Goal: Check status: Check status

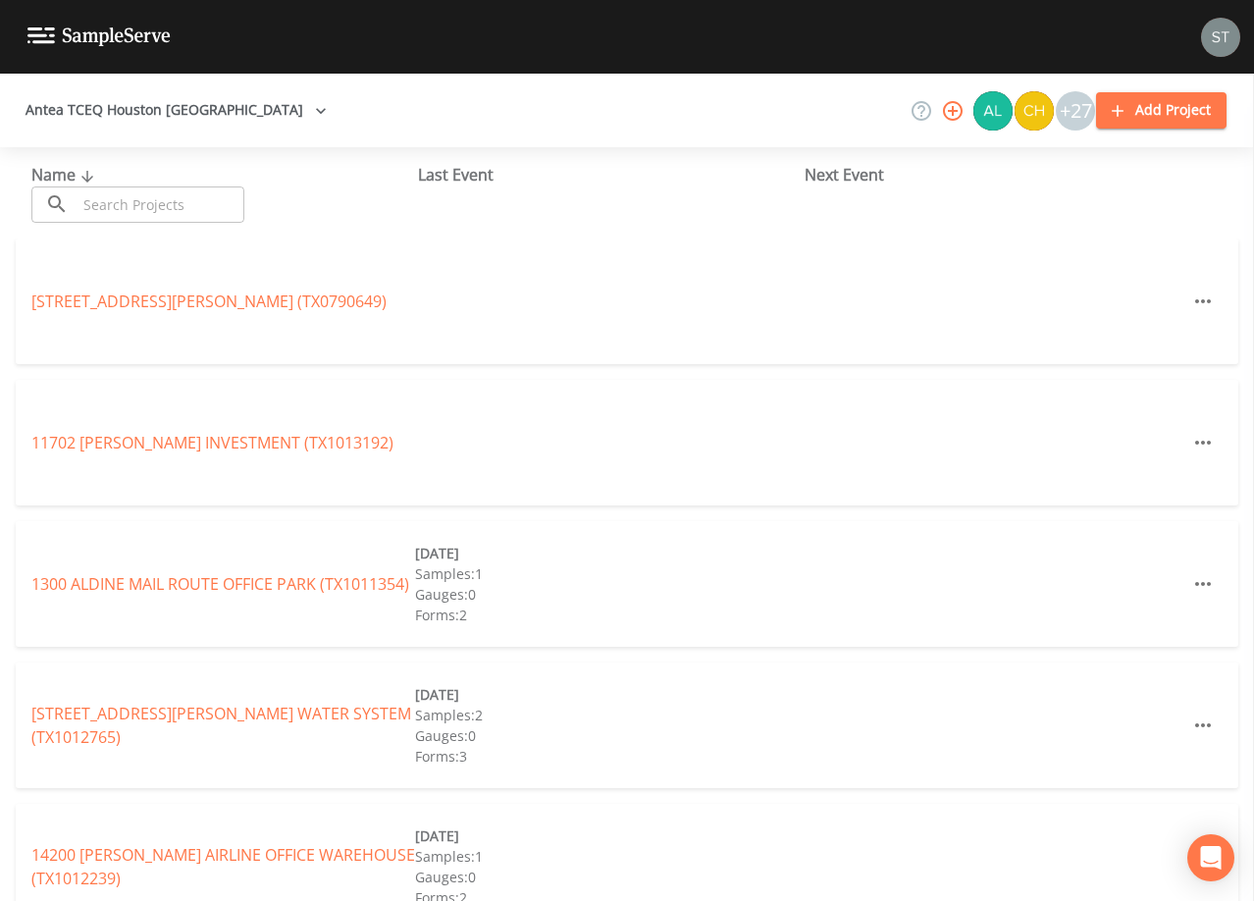
click at [134, 194] on input "text" at bounding box center [161, 204] width 168 height 36
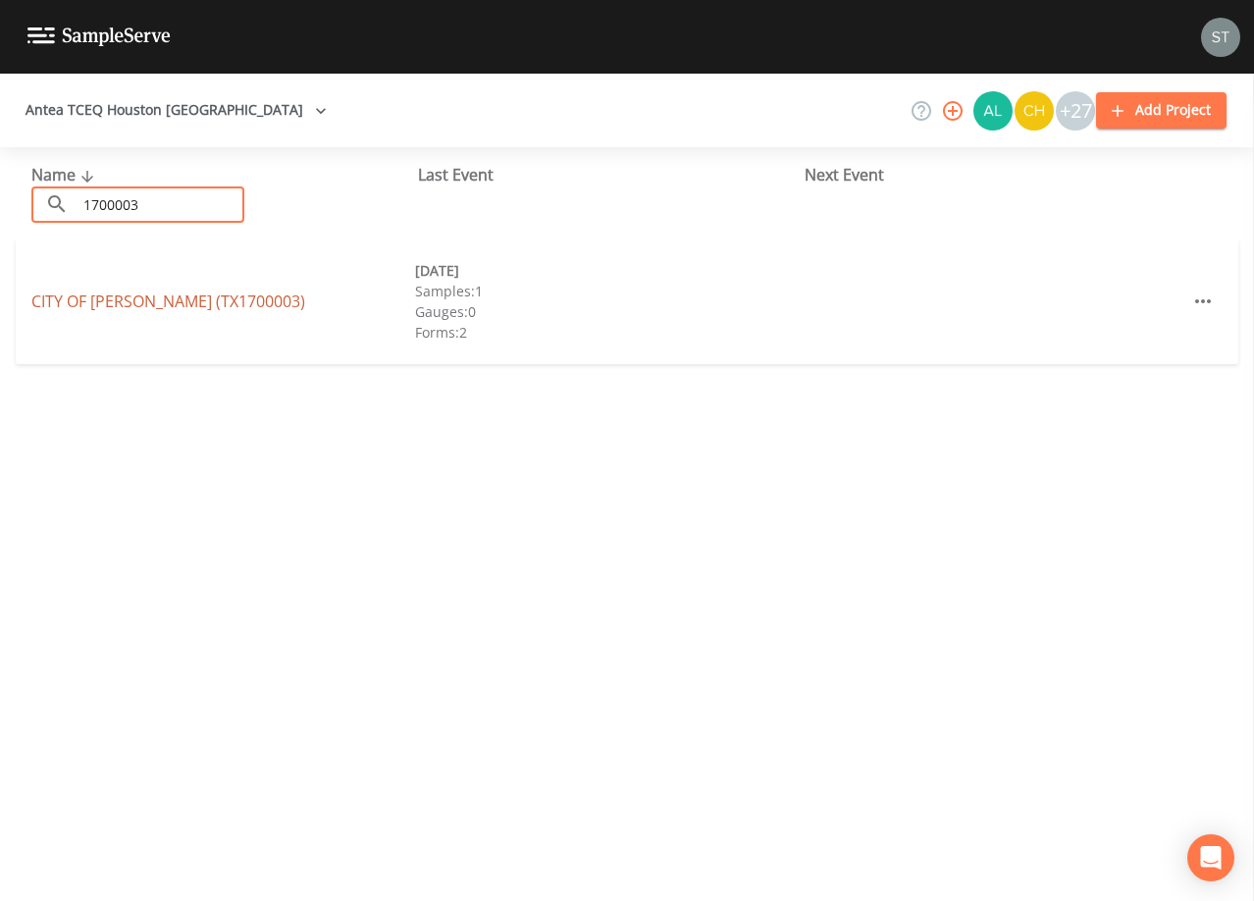
type input "1700003"
click at [177, 305] on link "CITY OF [GEOGRAPHIC_DATA] (TX1700003)" at bounding box center [168, 301] width 274 height 22
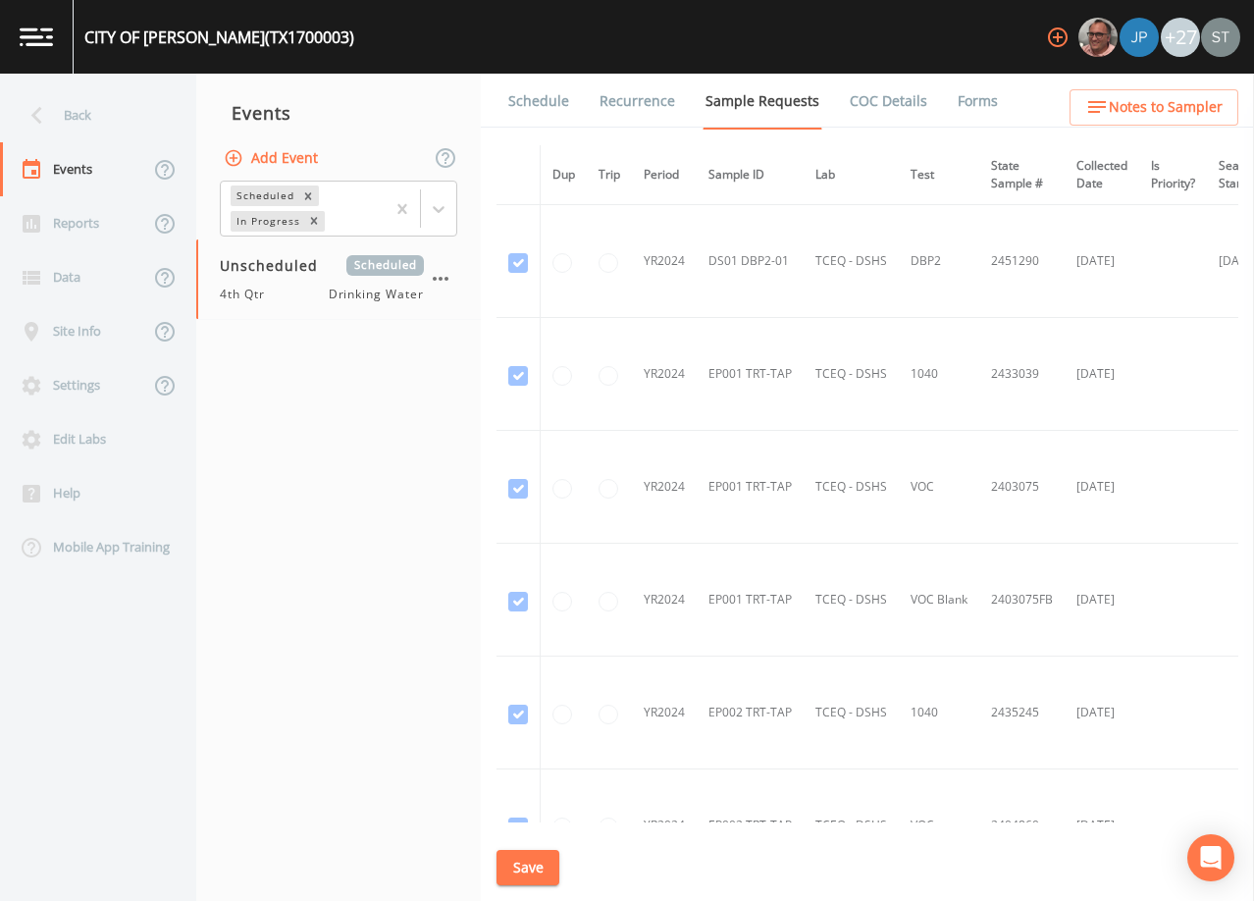
click at [530, 104] on link "Schedule" at bounding box center [538, 101] width 67 height 55
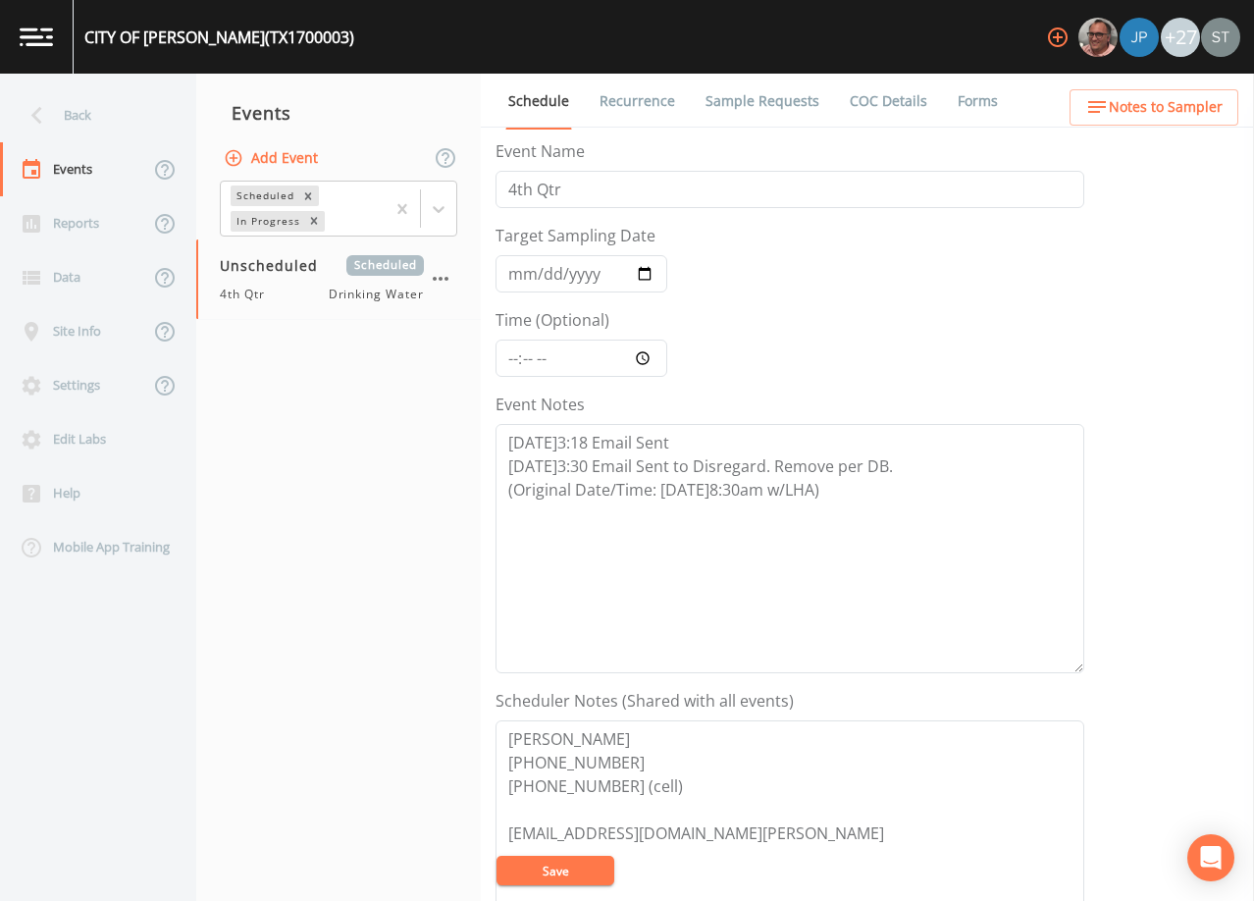
click at [737, 105] on link "Sample Requests" at bounding box center [762, 101] width 120 height 55
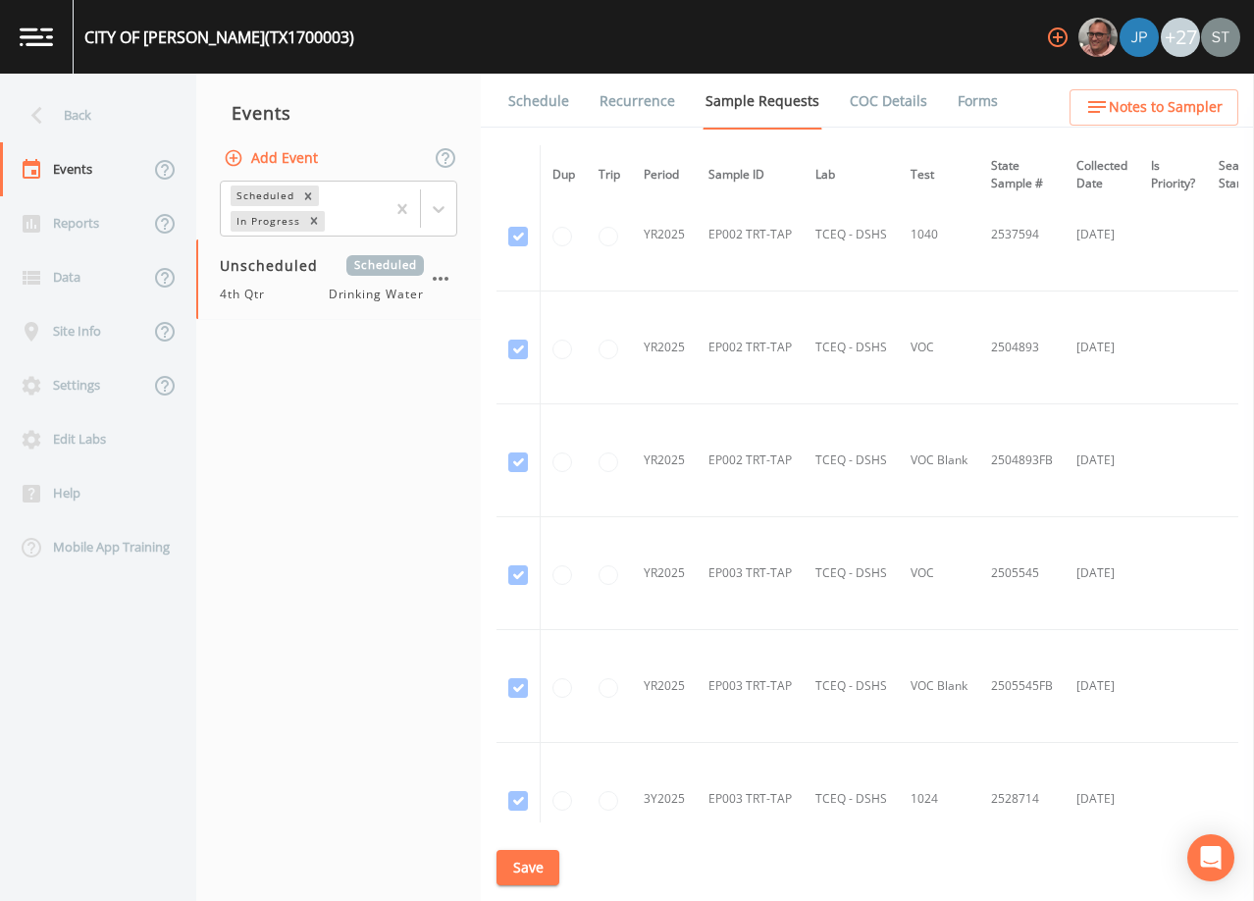
scroll to position [1602, 0]
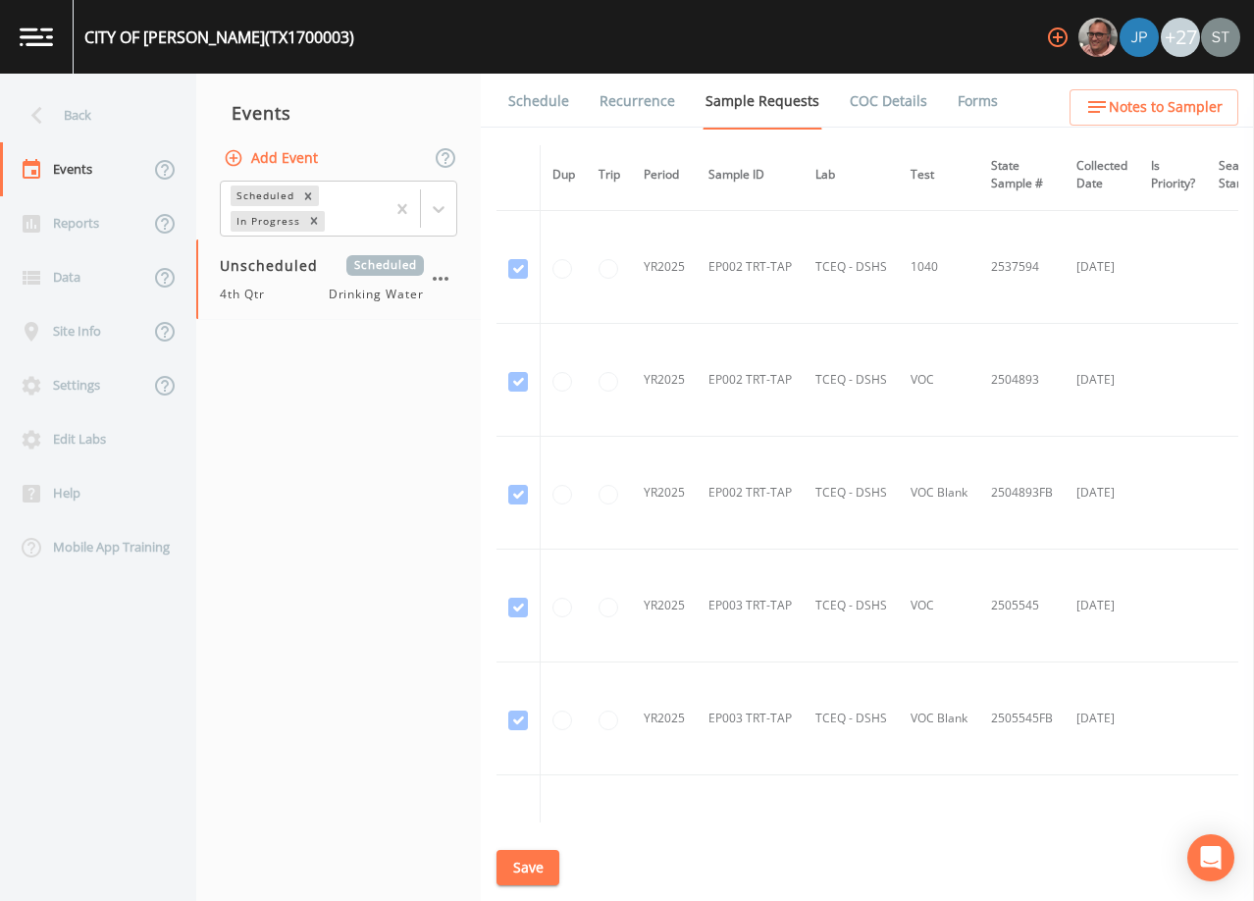
click at [542, 98] on link "Schedule" at bounding box center [538, 101] width 67 height 55
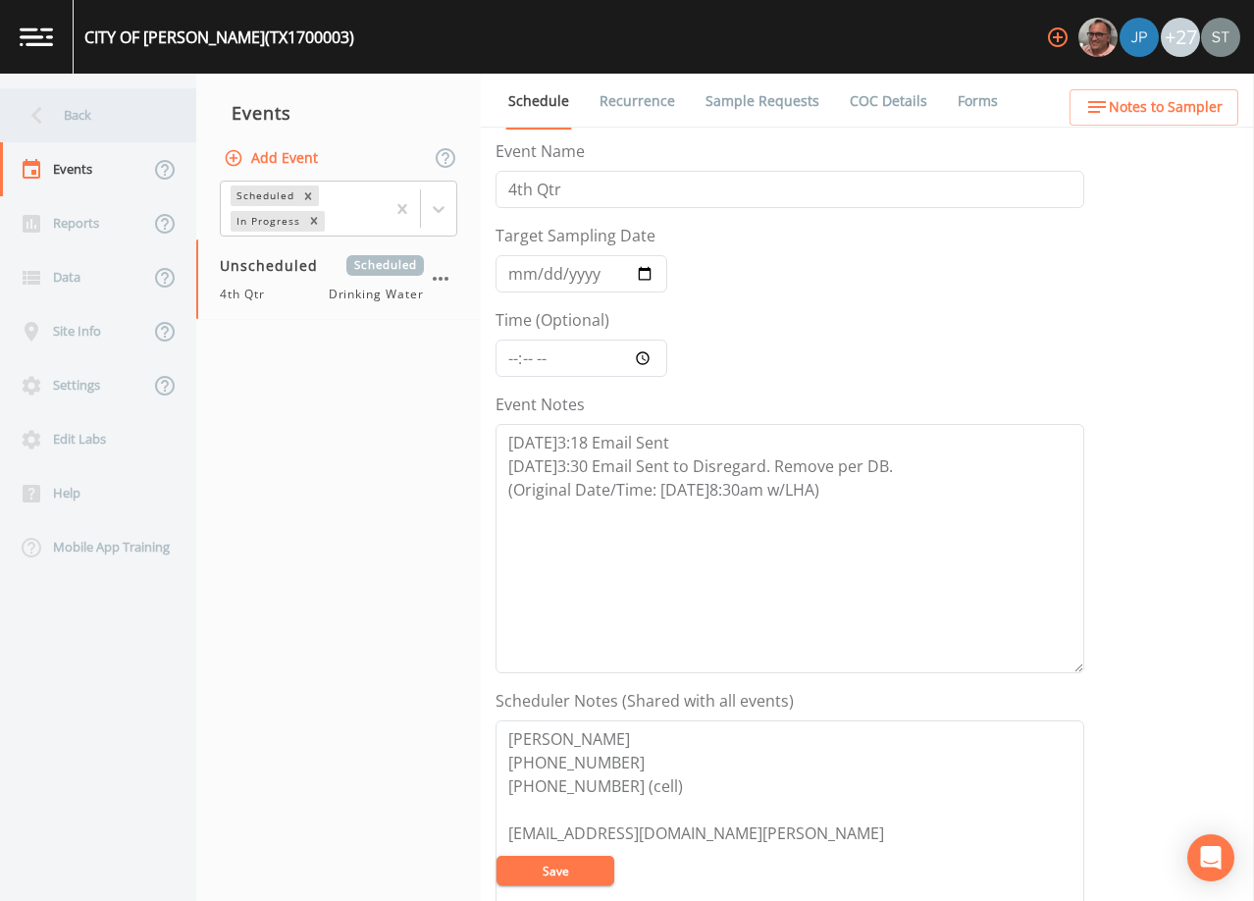
click at [63, 116] on div "Back" at bounding box center [88, 115] width 177 height 54
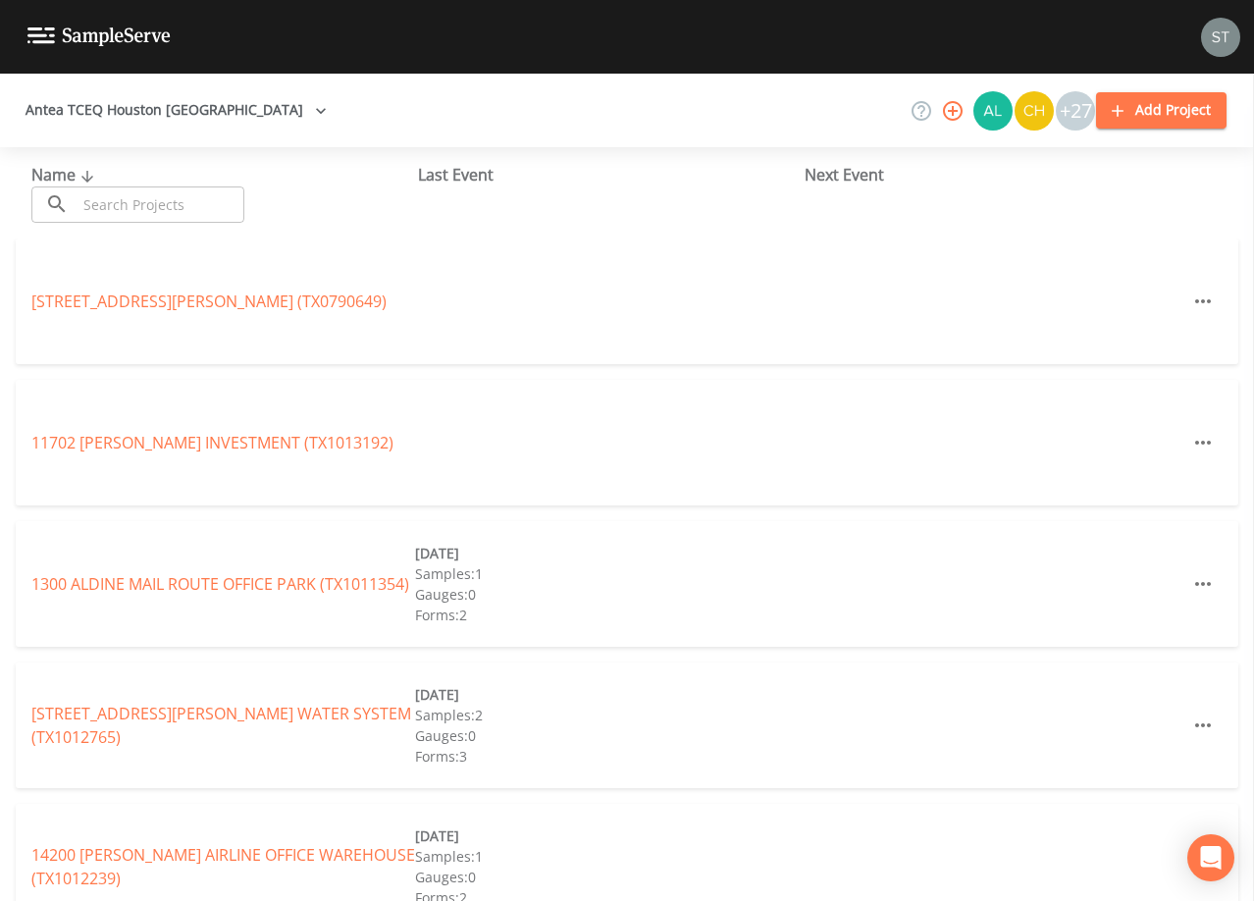
click at [220, 205] on input "text" at bounding box center [161, 204] width 168 height 36
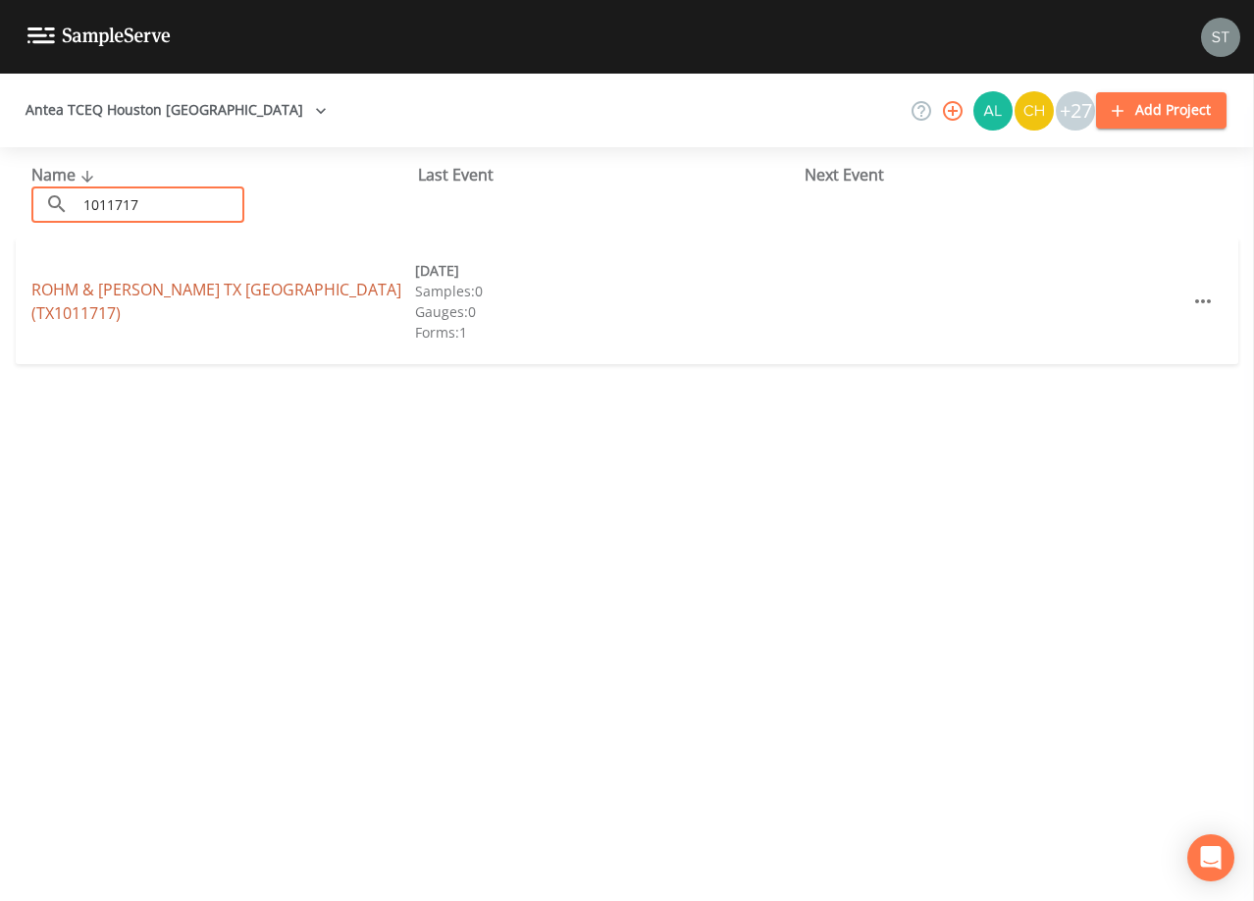
type input "1011717"
click at [144, 303] on link "ROHM & [PERSON_NAME] [GEOGRAPHIC_DATA] (TX1011717)" at bounding box center [216, 301] width 370 height 45
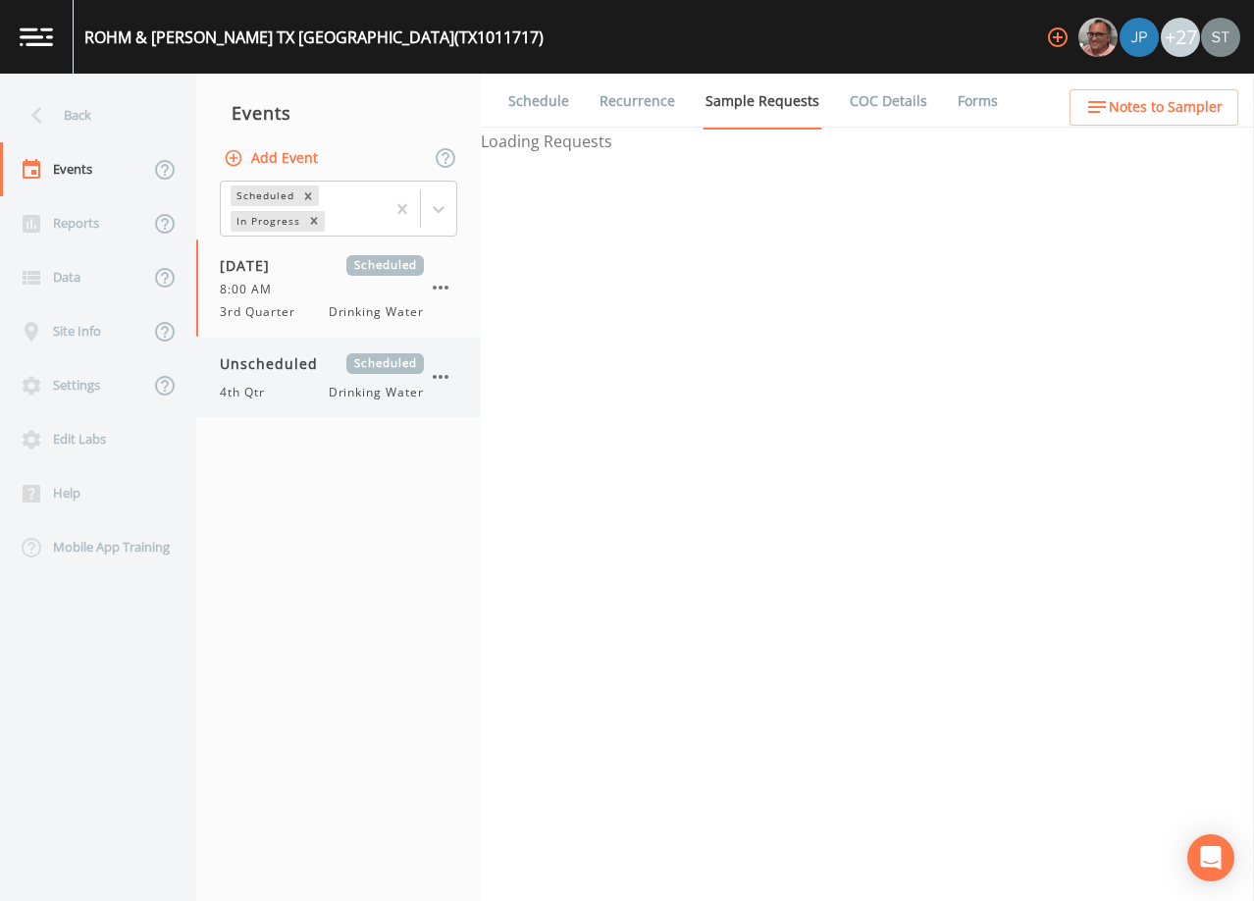
click at [325, 392] on div "4th Qtr Drinking Water" at bounding box center [322, 393] width 204 height 18
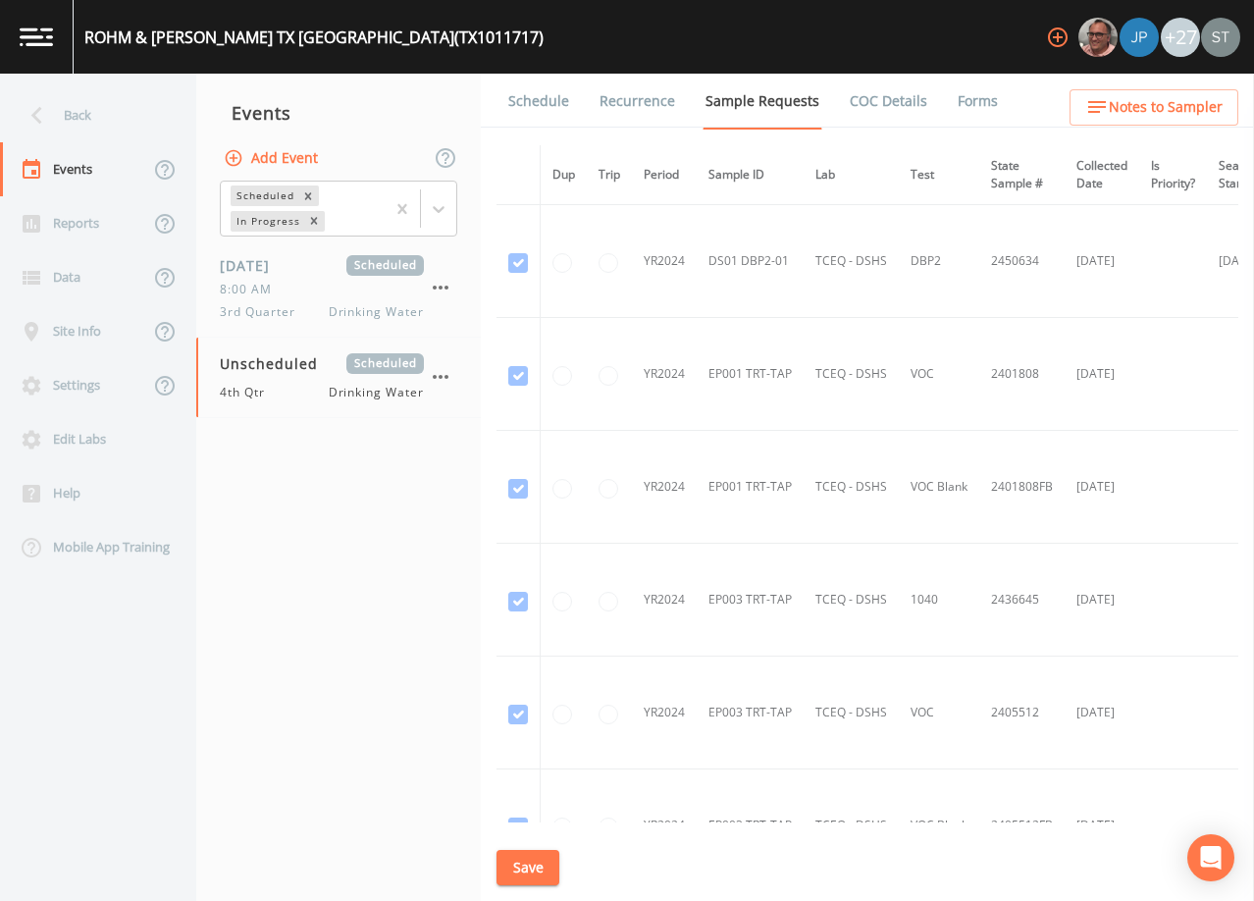
click at [536, 105] on link "Schedule" at bounding box center [538, 101] width 67 height 55
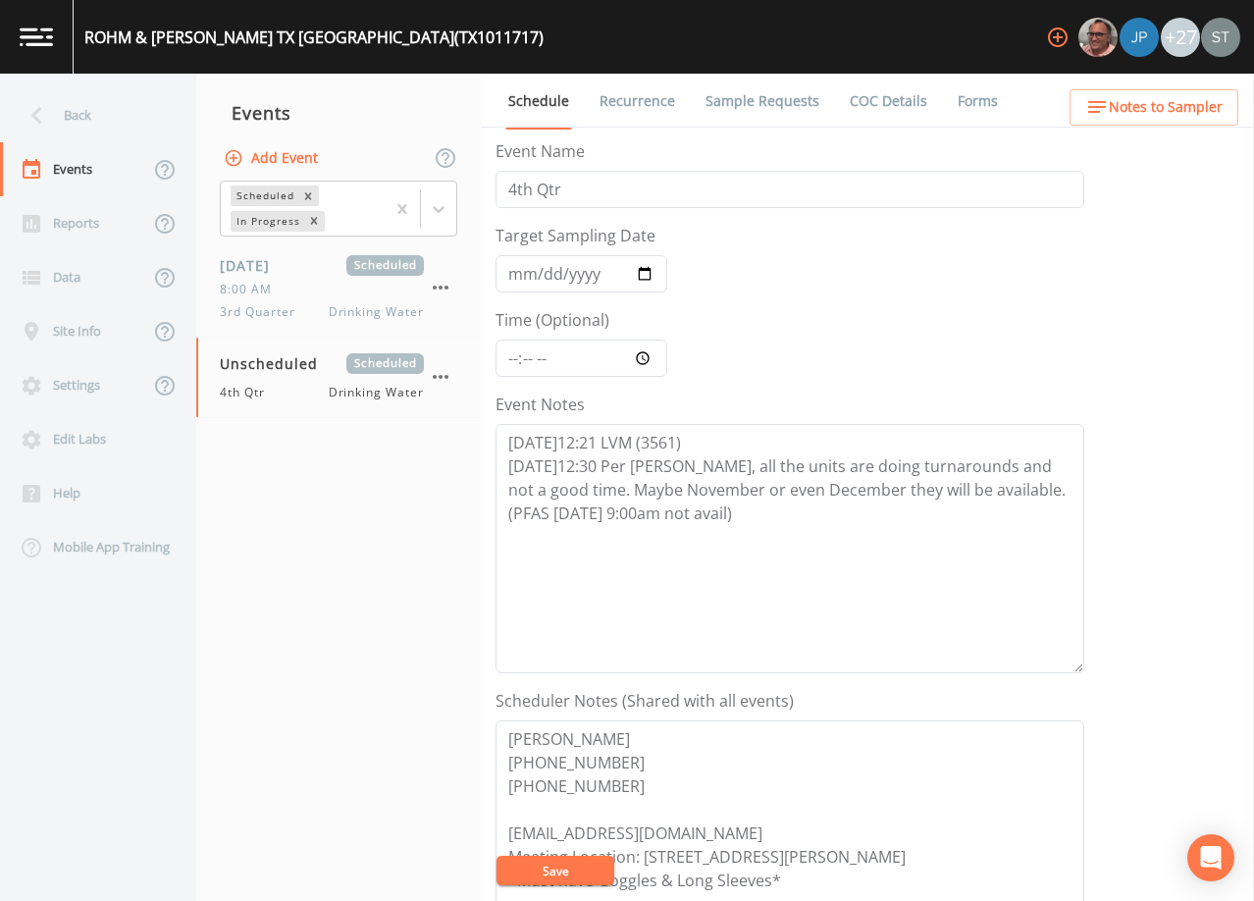
click at [776, 104] on link "Sample Requests" at bounding box center [762, 101] width 120 height 55
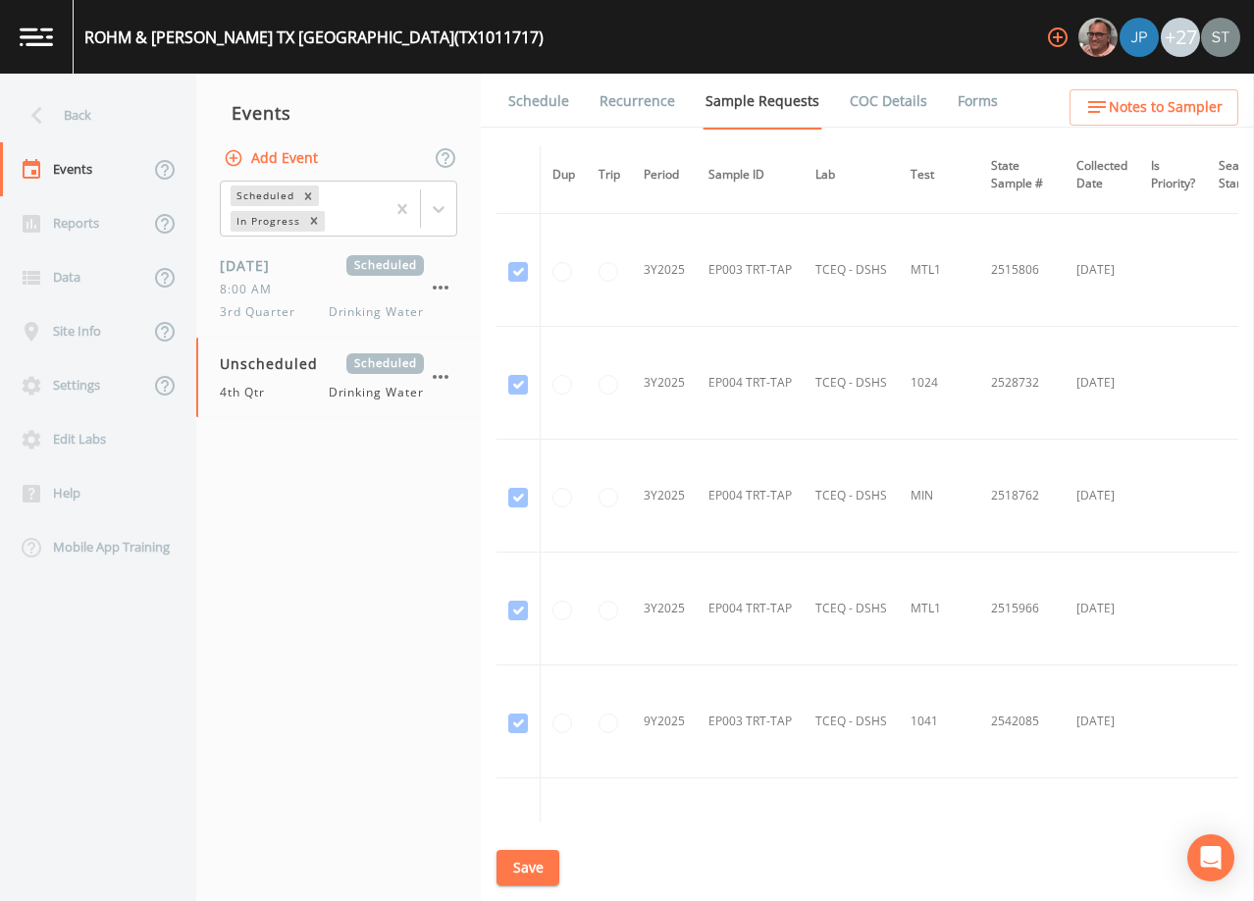
scroll to position [3728, 0]
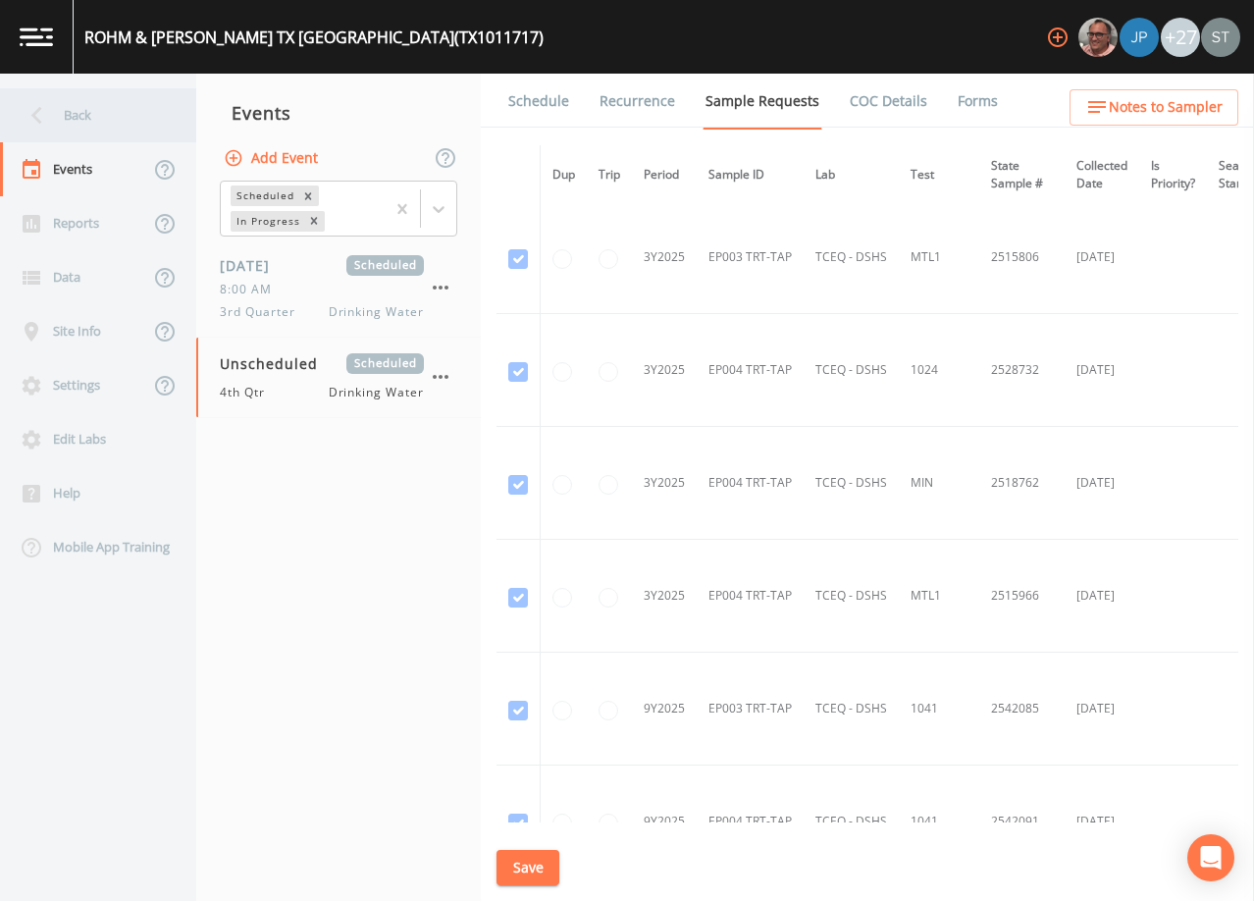
click at [103, 124] on div "Back" at bounding box center [88, 115] width 177 height 54
